Goal: Task Accomplishment & Management: Manage account settings

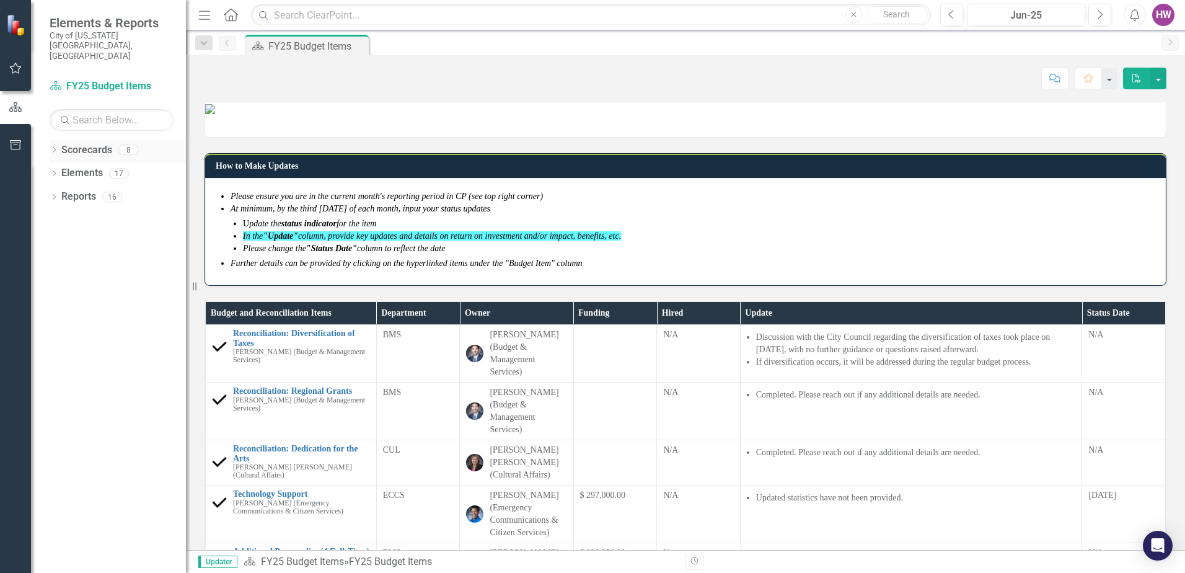
click at [55, 147] on icon "Dropdown" at bounding box center [54, 150] width 9 height 7
click at [61, 170] on icon at bounding box center [60, 173] width 3 height 6
click at [112, 237] on link "FY26 Budget Items" at bounding box center [133, 244] width 105 height 14
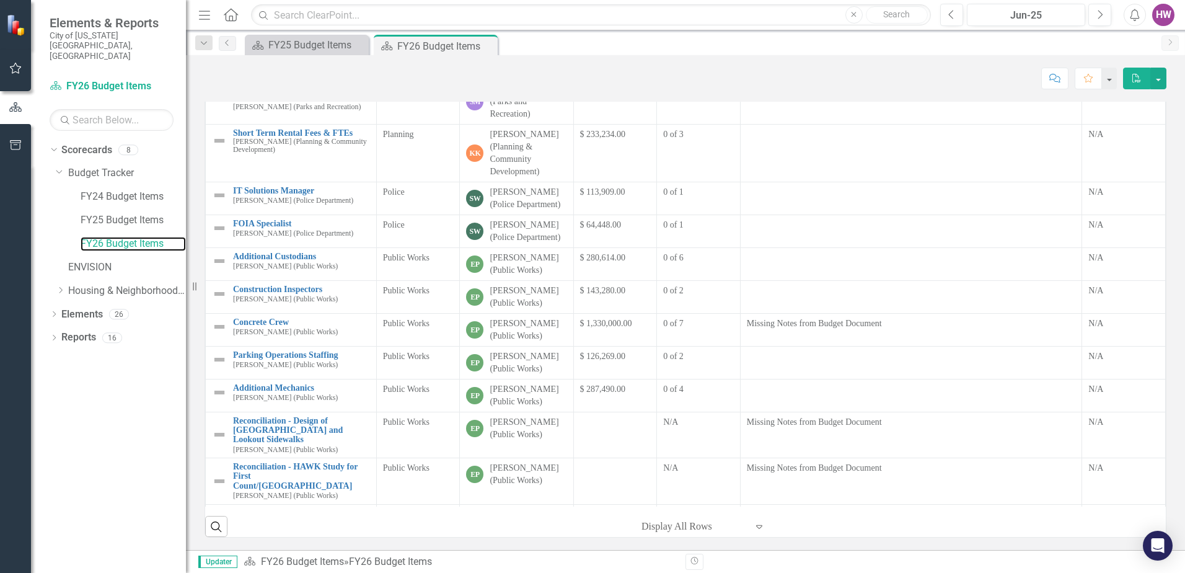
scroll to position [203, 0]
click at [1103, 13] on button "Next" at bounding box center [1099, 15] width 23 height 22
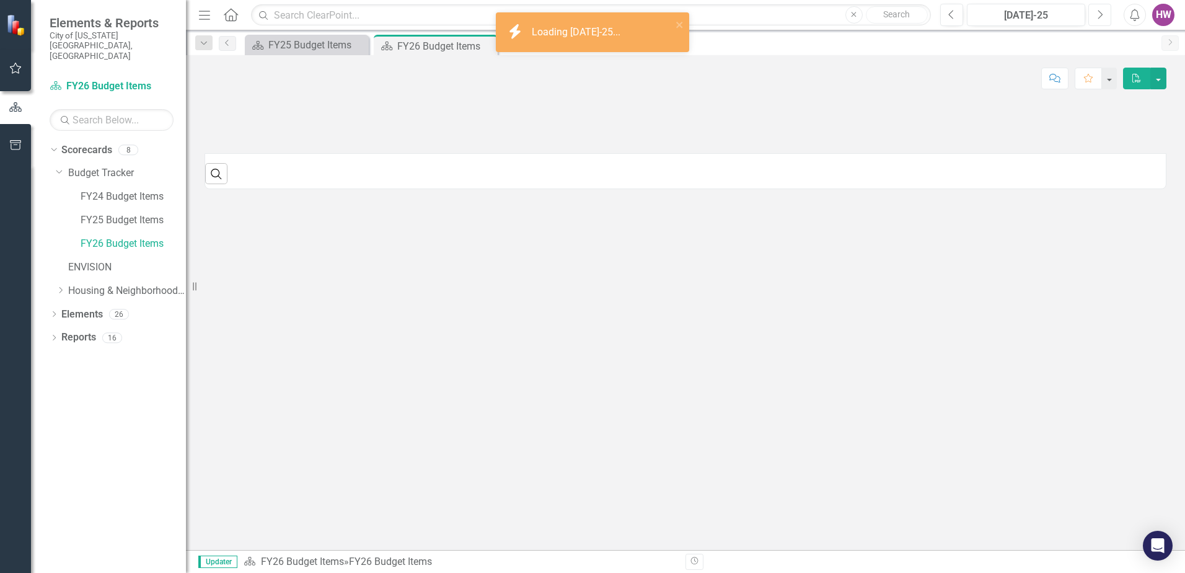
click at [1103, 13] on button "Next" at bounding box center [1099, 15] width 23 height 22
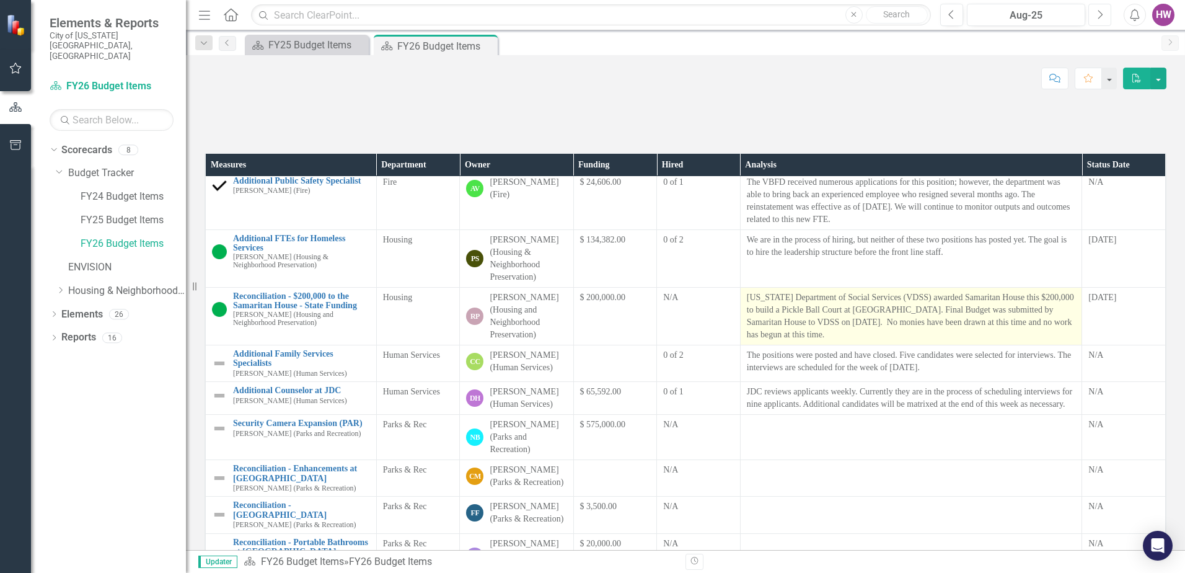
scroll to position [372, 0]
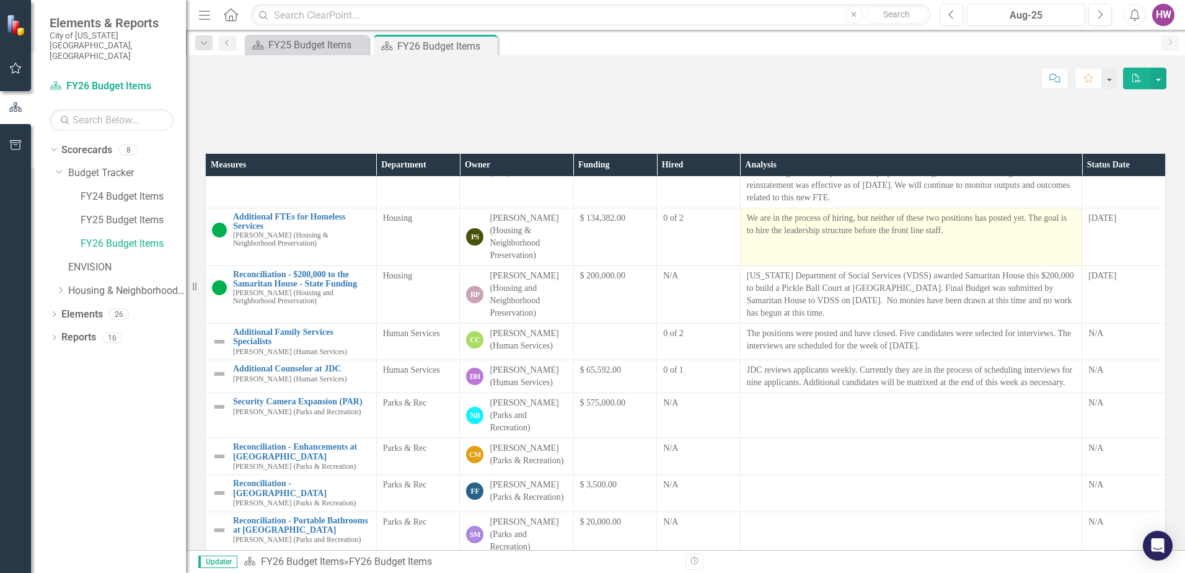
click at [785, 237] on p "We are in the process of hiring, but neither of these two positions has posted …" at bounding box center [911, 224] width 329 height 25
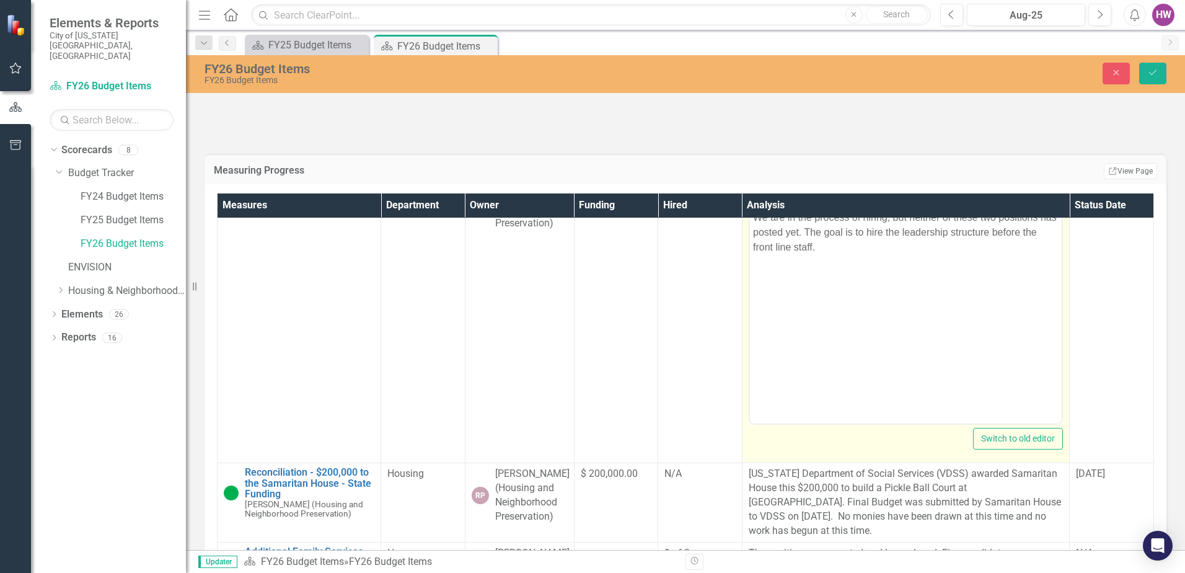
scroll to position [496, 0]
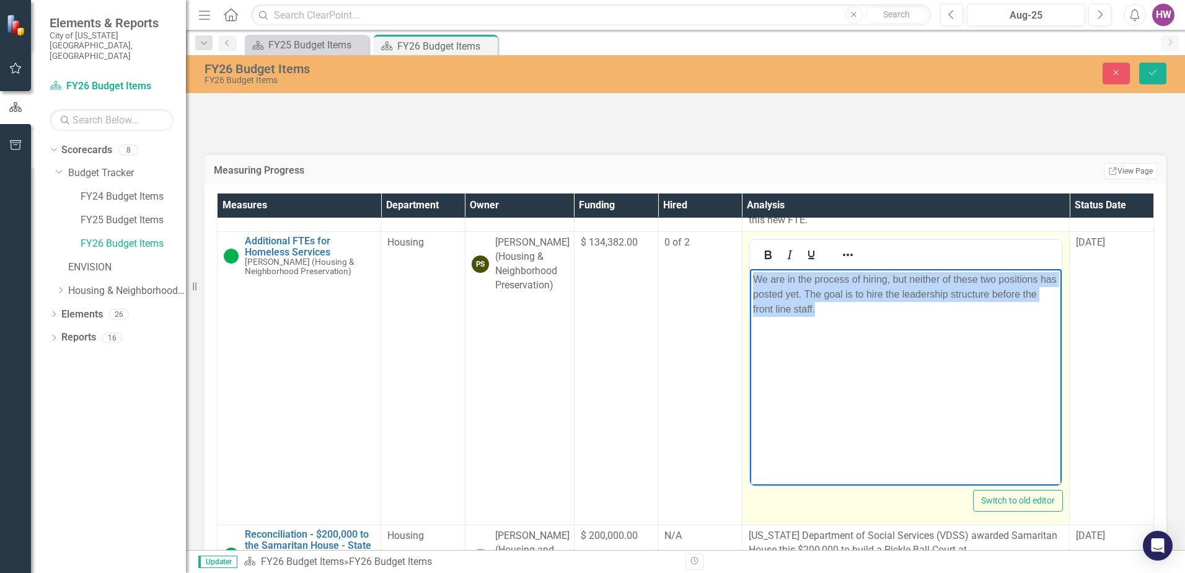
drag, startPoint x: 754, startPoint y: 278, endPoint x: 862, endPoint y: 319, distance: 116.1
click at [862, 319] on body "We are in the process of hiring, but neither of these two positions has posted …" at bounding box center [905, 362] width 312 height 186
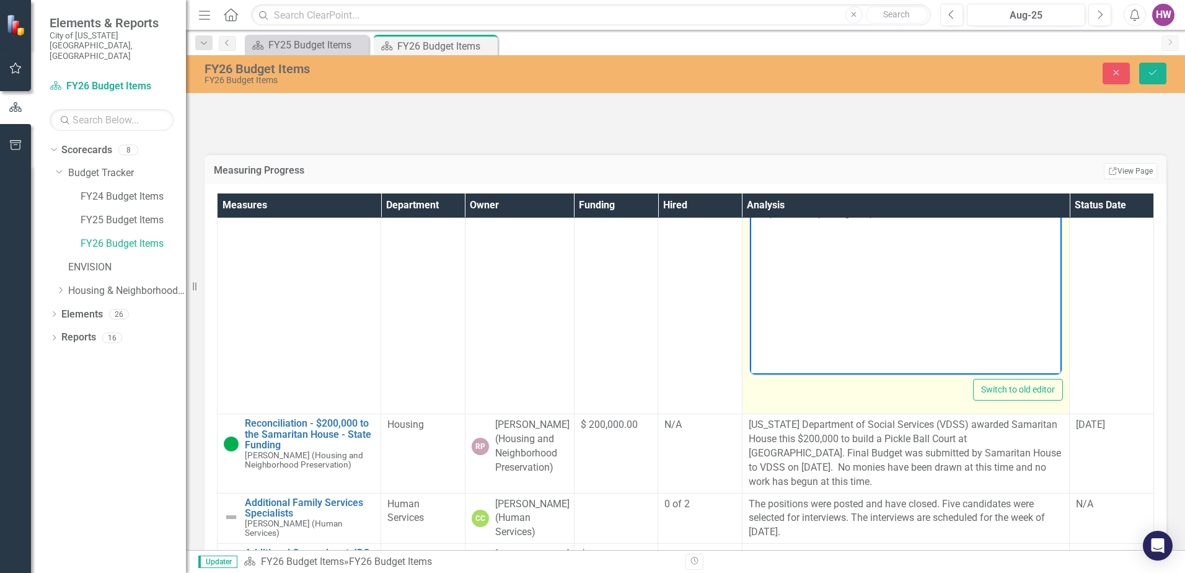
scroll to position [558, 0]
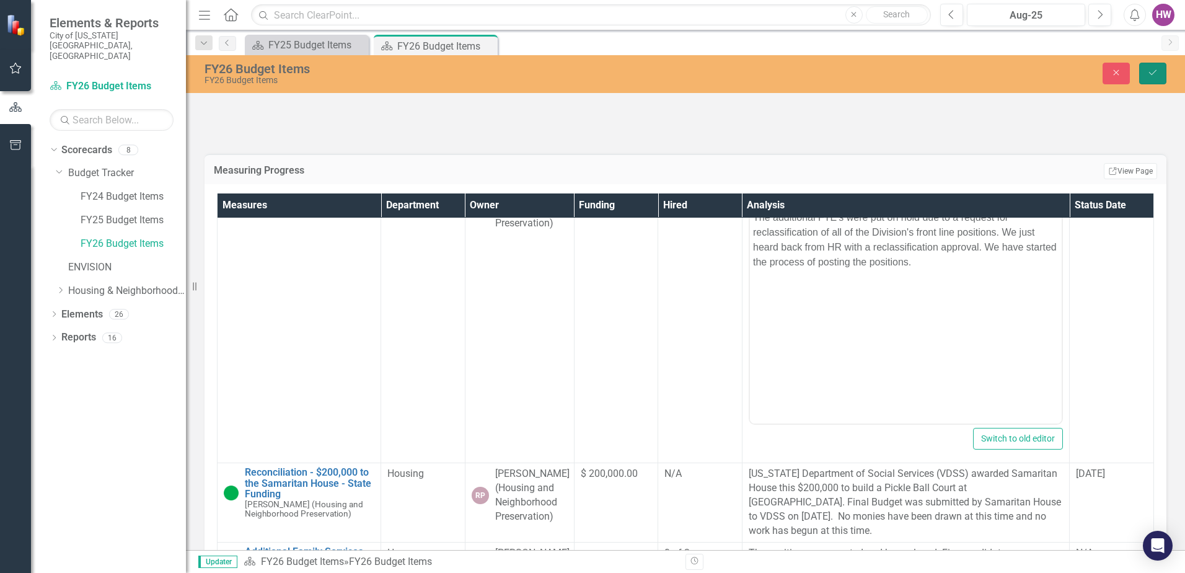
click at [1157, 74] on icon "Save" at bounding box center [1152, 72] width 11 height 9
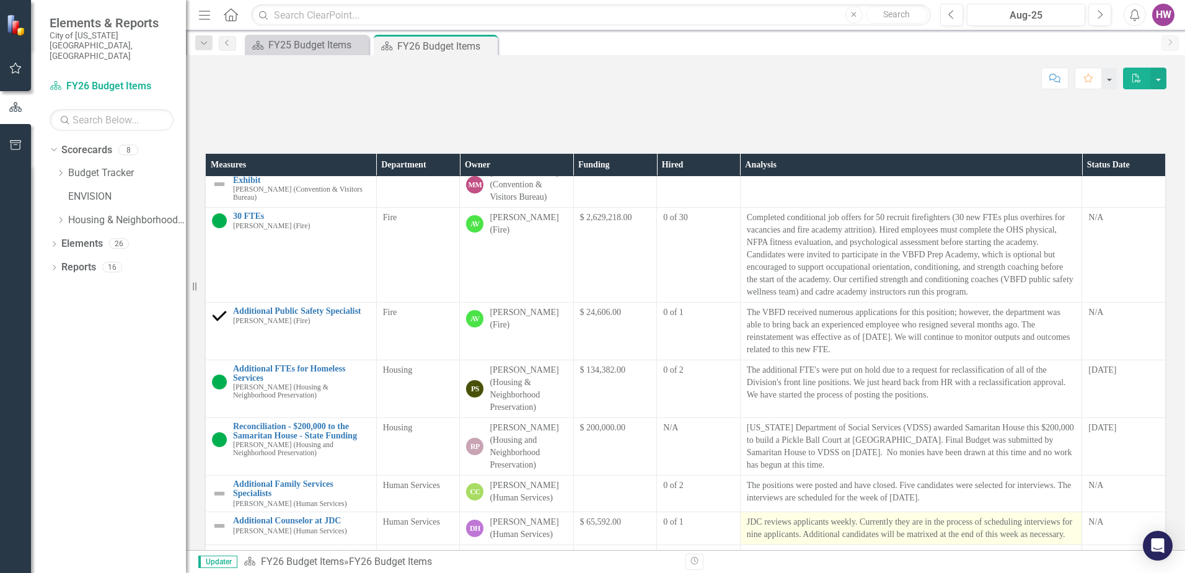
scroll to position [248, 0]
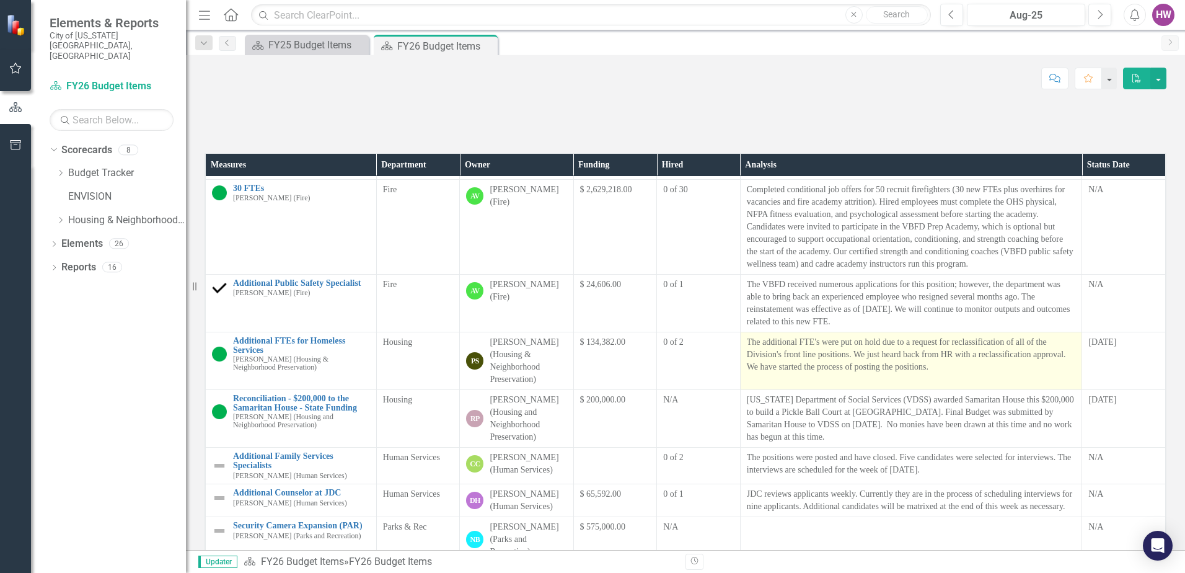
click at [950, 373] on p "The additional FTE's were put on hold due to a request for reclassification of …" at bounding box center [911, 354] width 329 height 37
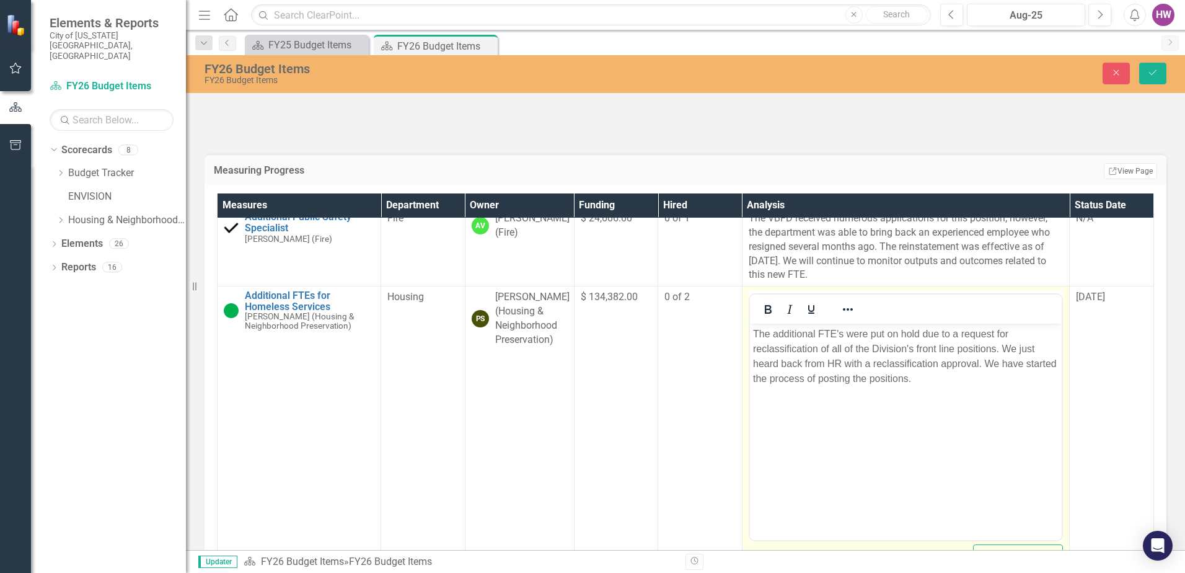
scroll to position [503, 0]
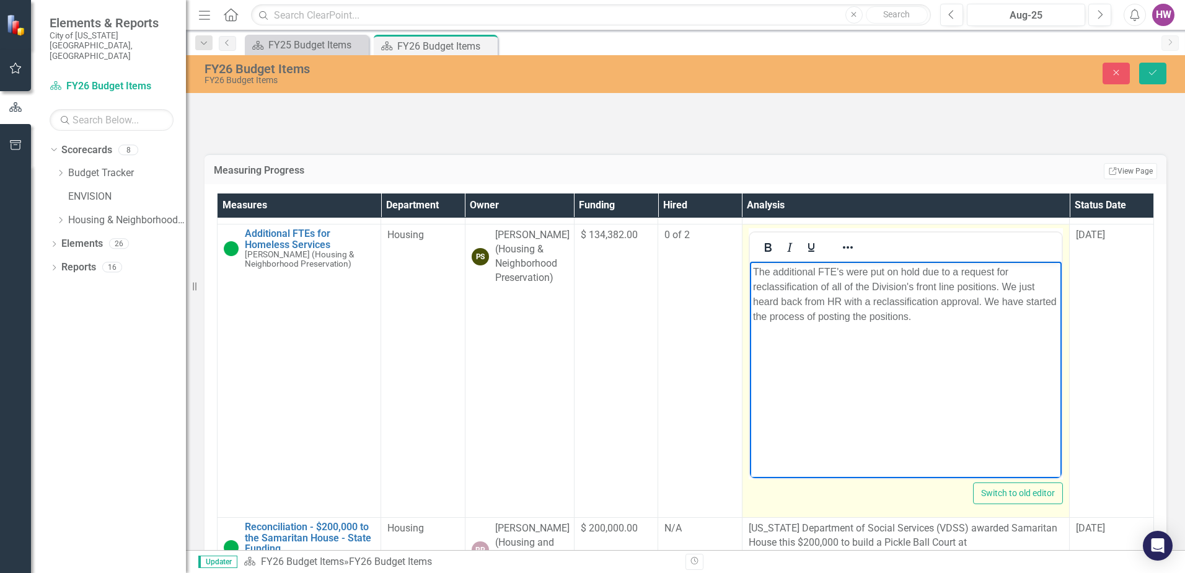
click at [1004, 287] on p "The additional FTE's were put on hold due to a request for reclassification of …" at bounding box center [905, 294] width 306 height 59
drag, startPoint x: 1021, startPoint y: 284, endPoint x: 1044, endPoint y: 283, distance: 22.3
click at [1044, 283] on p "The additional FTE's were put on hold due to a request for reclassification of …" at bounding box center [905, 294] width 306 height 59
click at [878, 300] on p "The additional FTE's were put on hold due to a request for reclassification of …" at bounding box center [905, 294] width 306 height 59
click at [1037, 302] on p "The additional FTE's were put on hold due to a request for reclassification of …" at bounding box center [905, 287] width 306 height 45
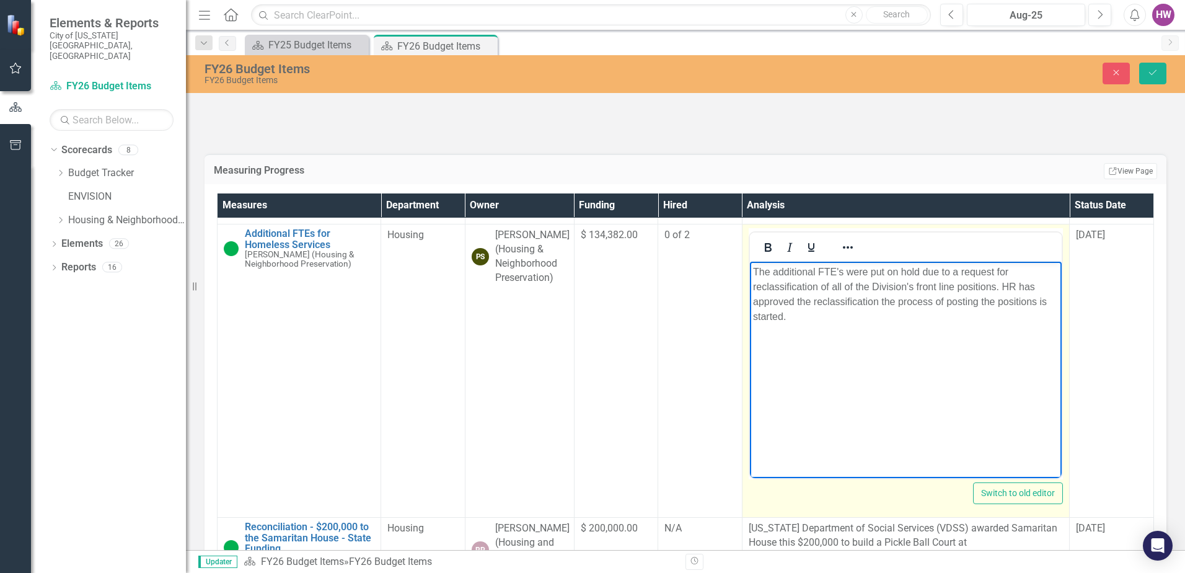
click at [804, 319] on p "The additional FTE's were put on hold due to a request for reclassification of …" at bounding box center [905, 294] width 306 height 59
click at [879, 299] on p "The additional FTE's were put on hold due to a request for reclassification of …" at bounding box center [905, 294] width 306 height 59
click at [857, 319] on p "The additional FTE's were put on hold due to a request for reclassification of …" at bounding box center [905, 294] width 306 height 59
click at [796, 315] on p "The additional FTE's were put on hold due to a request for reclassification of …" at bounding box center [905, 294] width 306 height 59
drag, startPoint x: 851, startPoint y: 315, endPoint x: 880, endPoint y: 333, distance: 34.6
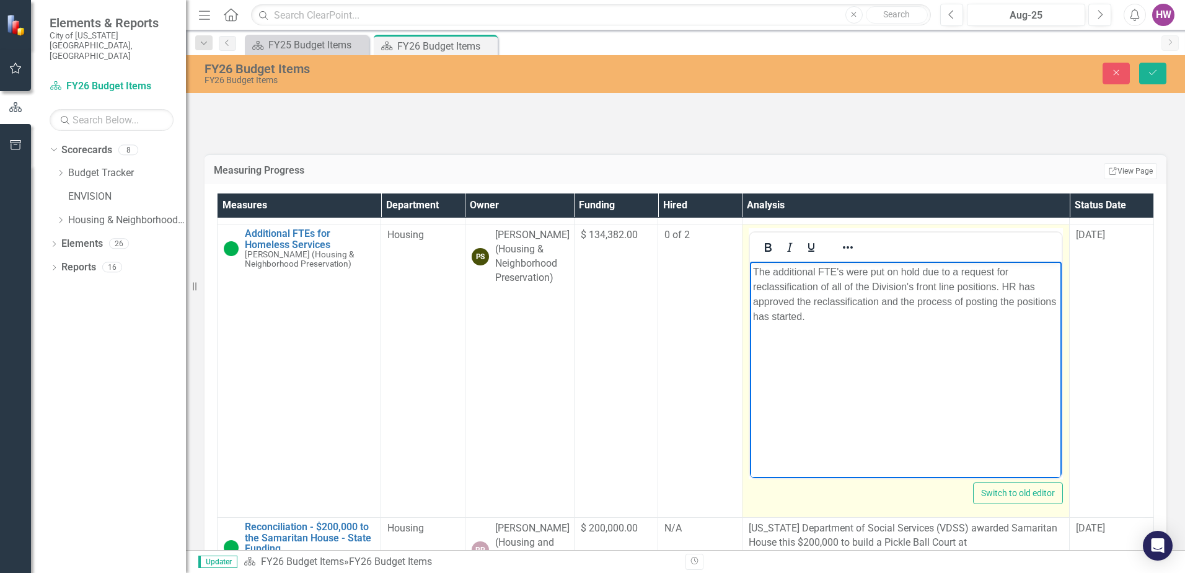
click at [853, 315] on p "The additional FTE's were put on hold due to a request for reclassification of …" at bounding box center [905, 294] width 306 height 59
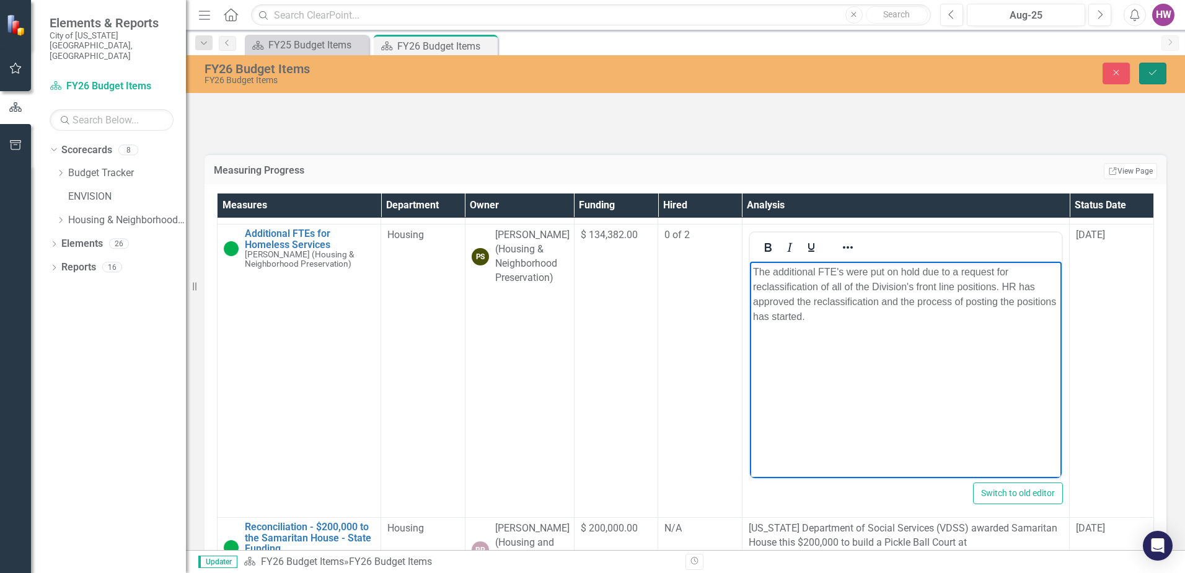
click at [1152, 66] on button "Save" at bounding box center [1152, 74] width 27 height 22
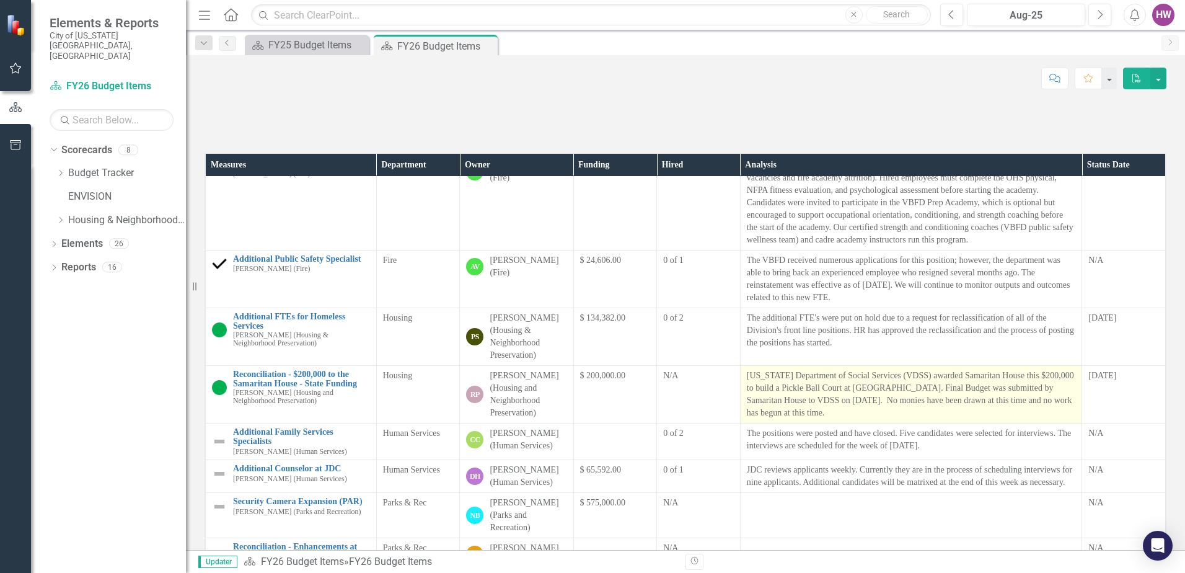
scroll to position [248, 0]
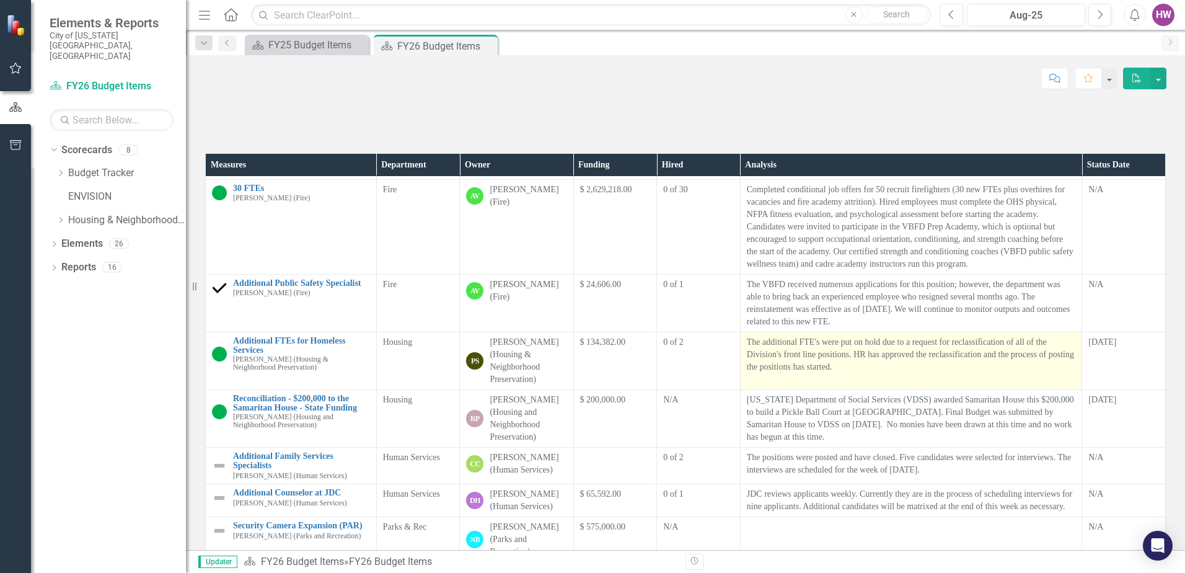
click at [812, 373] on p "The additional FTE's were put on hold due to a request for reclassification of …" at bounding box center [911, 354] width 329 height 37
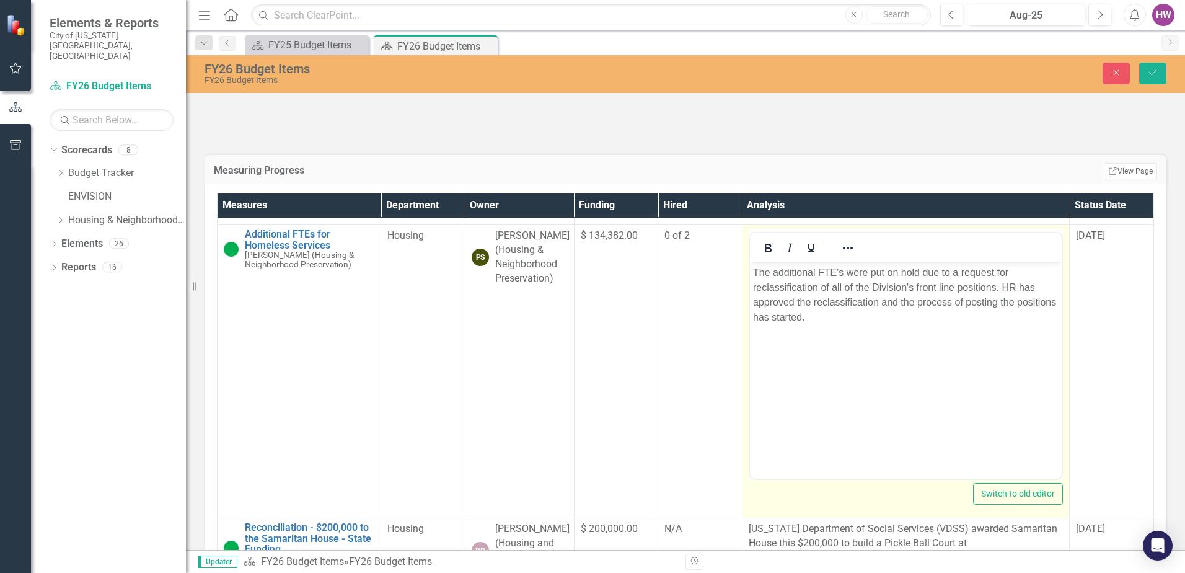
scroll to position [496, 0]
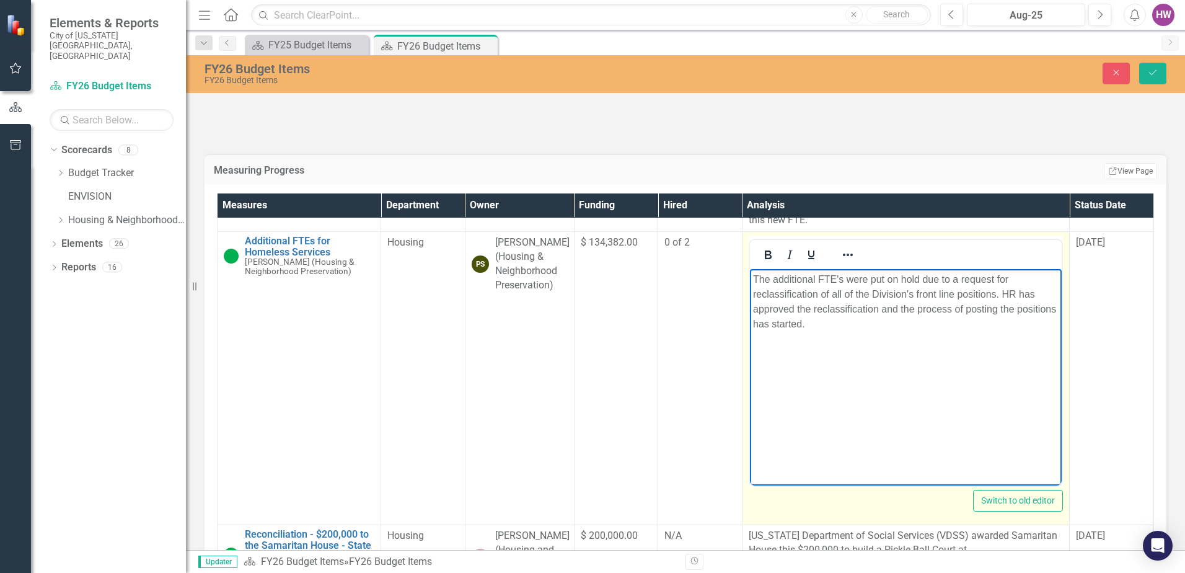
click at [838, 279] on p "The additional FTE's were put on hold due to a request for reclassification of …" at bounding box center [905, 301] width 306 height 59
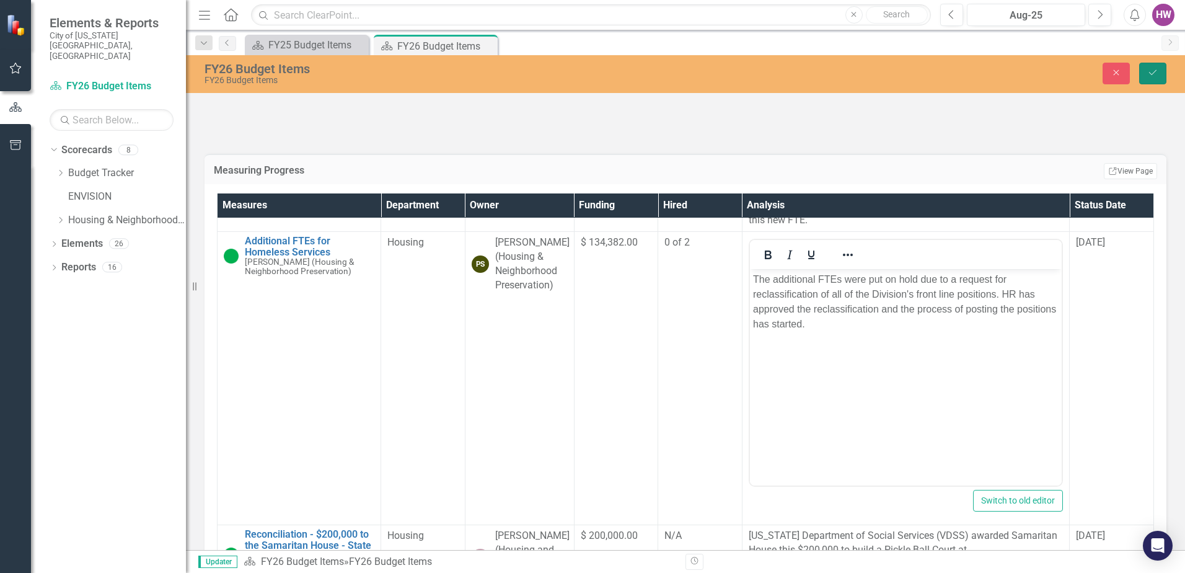
click at [1159, 73] on button "Save" at bounding box center [1152, 74] width 27 height 22
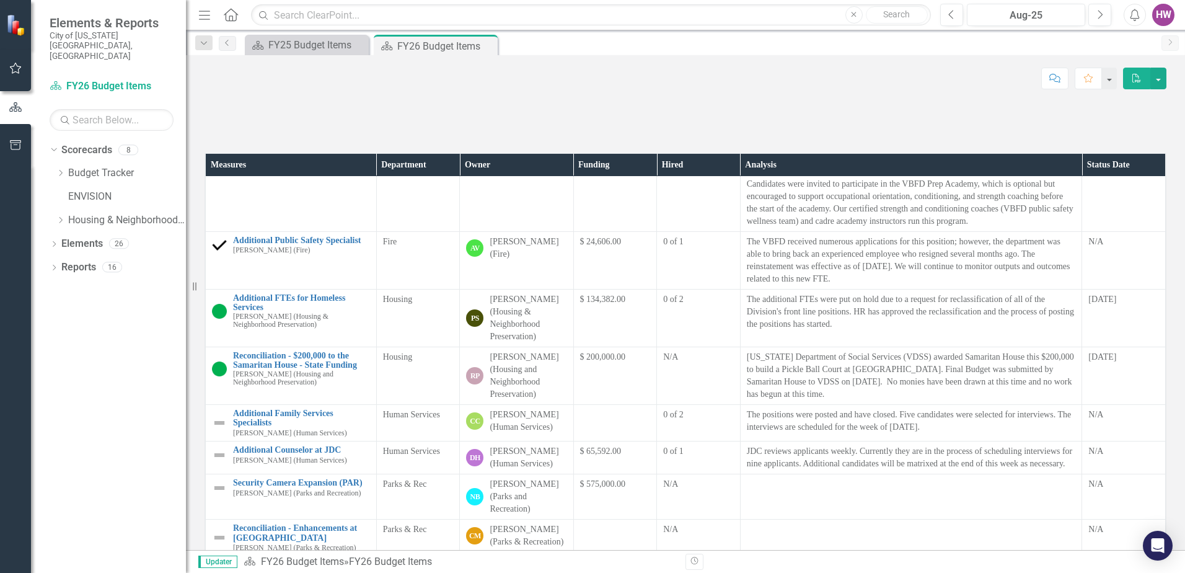
scroll to position [310, 0]
